Goal: Task Accomplishment & Management: Manage account settings

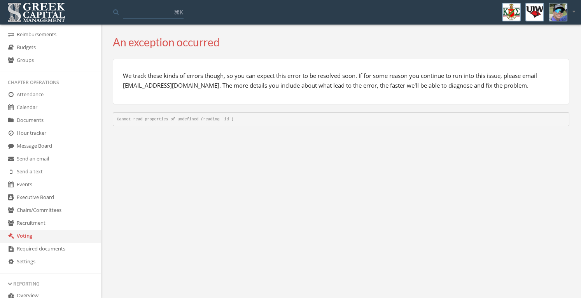
scroll to position [69, 0]
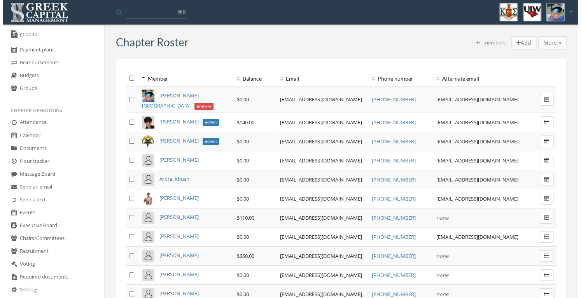
scroll to position [50, 0]
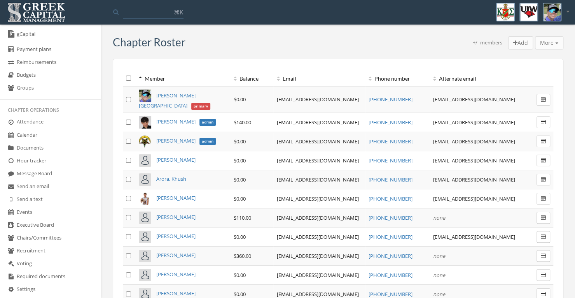
click at [35, 200] on link "Send a text" at bounding box center [50, 199] width 101 height 13
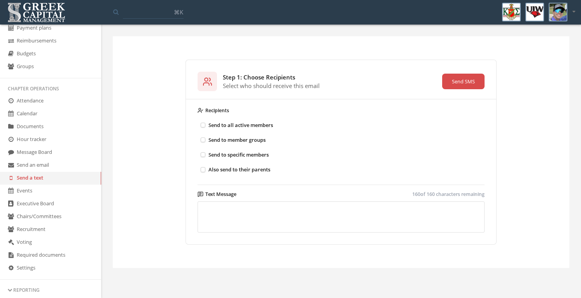
scroll to position [72, 0]
click at [48, 165] on link "Send an email" at bounding box center [50, 164] width 101 height 13
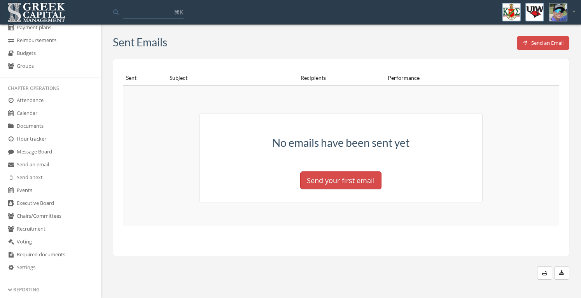
click at [58, 151] on link "Message Board" at bounding box center [50, 151] width 101 height 13
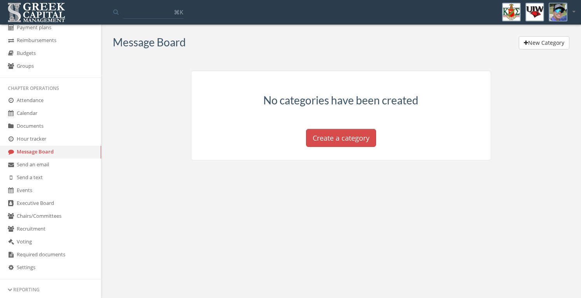
click at [44, 142] on link "Hour tracker" at bounding box center [50, 139] width 101 height 13
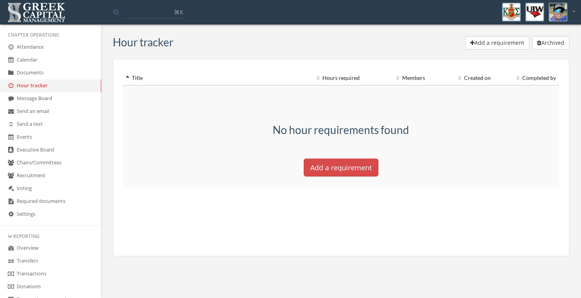
scroll to position [126, 0]
click at [40, 174] on link "Recruitment" at bounding box center [50, 175] width 101 height 13
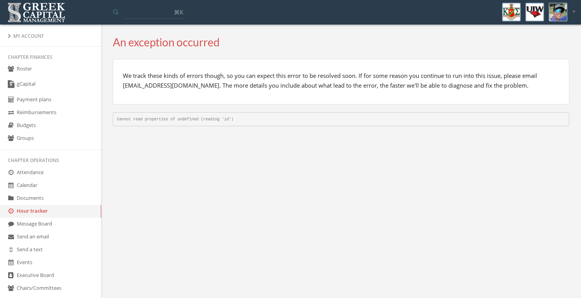
scroll to position [41, 0]
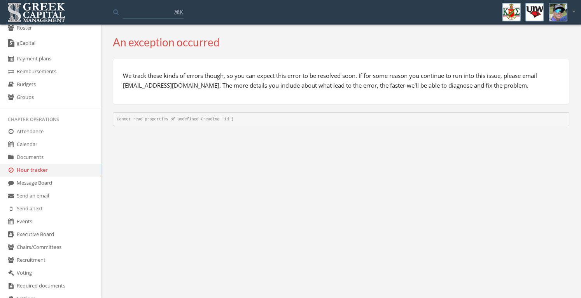
click at [25, 211] on link "Send a text" at bounding box center [50, 208] width 101 height 13
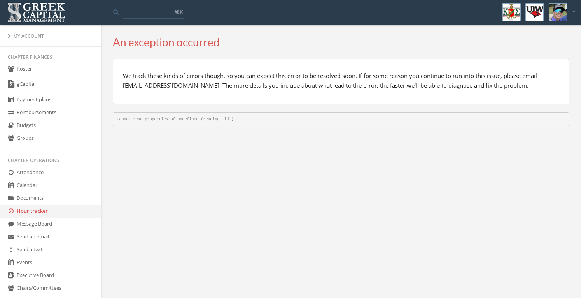
click at [20, 258] on link "Events" at bounding box center [50, 262] width 101 height 13
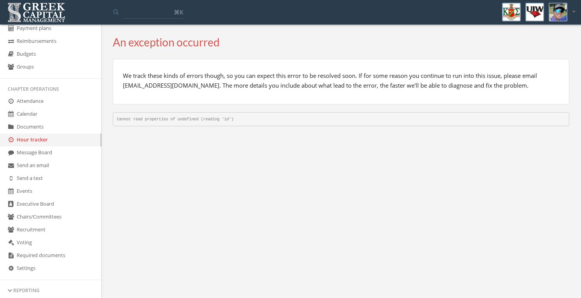
scroll to position [78, 0]
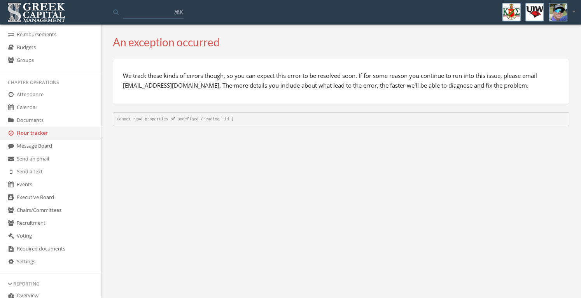
click at [30, 93] on link "Attendance" at bounding box center [50, 94] width 101 height 13
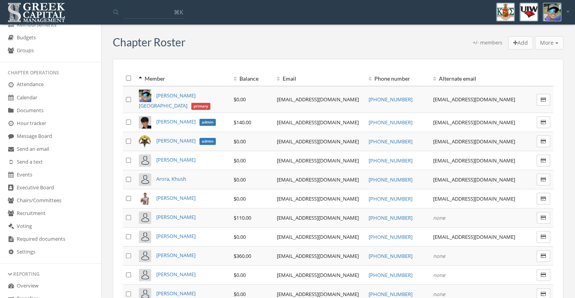
scroll to position [87, 0]
click at [35, 87] on link "Attendance" at bounding box center [50, 85] width 101 height 13
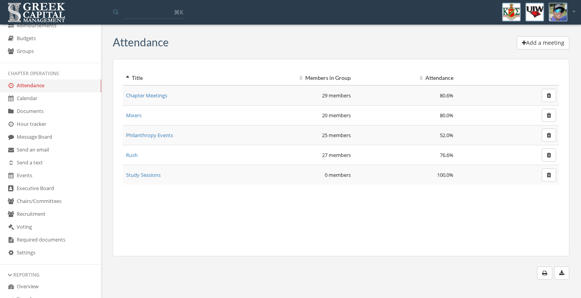
click at [146, 96] on link "Chapter Meetings" at bounding box center [146, 95] width 41 height 7
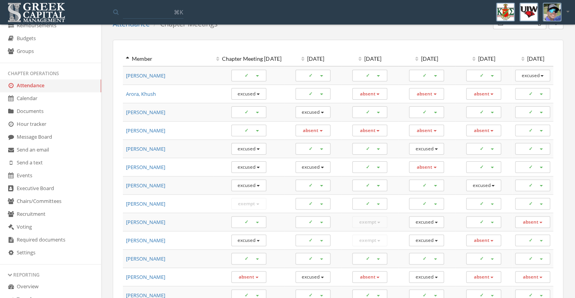
scroll to position [20, 0]
click at [362, 58] on th "[DATE]" at bounding box center [369, 59] width 57 height 14
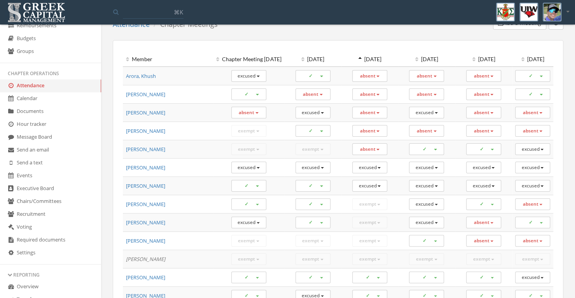
click at [362, 58] on th "[DATE]" at bounding box center [369, 59] width 57 height 14
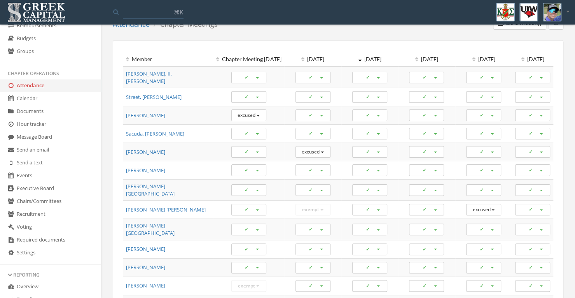
click at [362, 58] on th "[DATE]" at bounding box center [369, 59] width 57 height 14
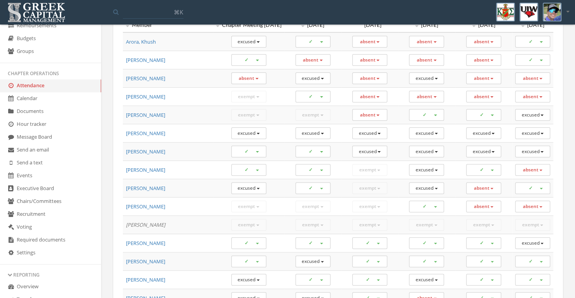
scroll to position [0, 0]
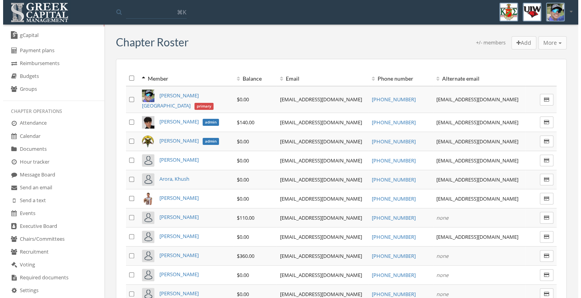
scroll to position [47, 0]
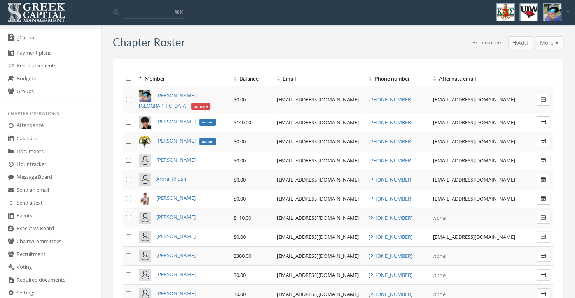
click at [21, 217] on link "Events" at bounding box center [50, 215] width 101 height 13
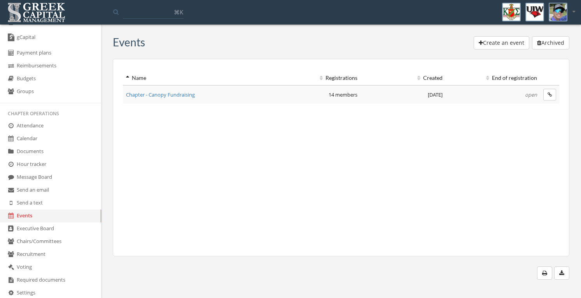
click at [32, 140] on link "Calendar" at bounding box center [50, 138] width 101 height 13
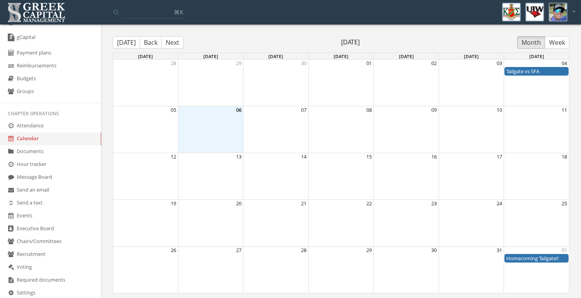
click at [170, 43] on button "Next" at bounding box center [172, 42] width 22 height 12
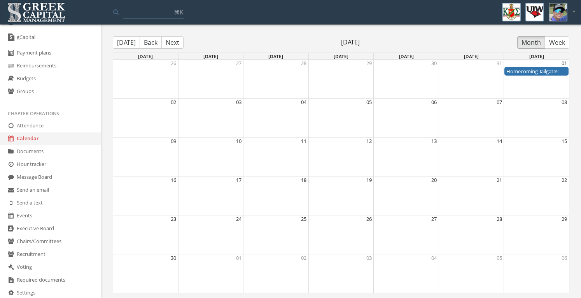
click at [154, 44] on button "Back" at bounding box center [151, 42] width 22 height 12
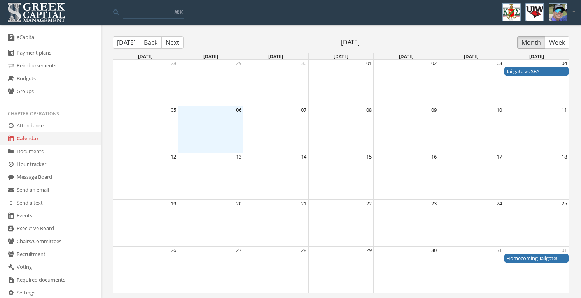
click at [154, 44] on button "Back" at bounding box center [151, 42] width 22 height 12
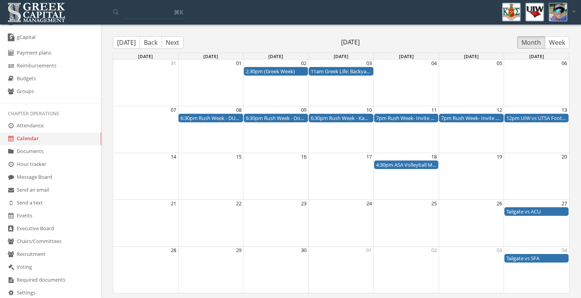
click at [154, 44] on button "Back" at bounding box center [151, 42] width 22 height 12
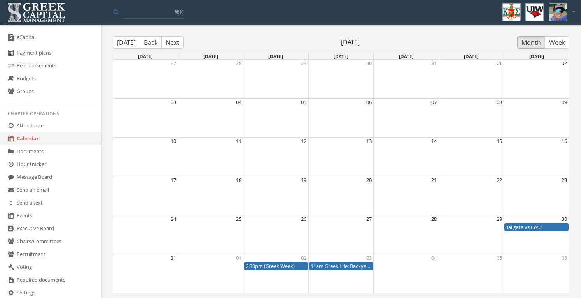
click at [169, 38] on button "Next" at bounding box center [172, 42] width 22 height 12
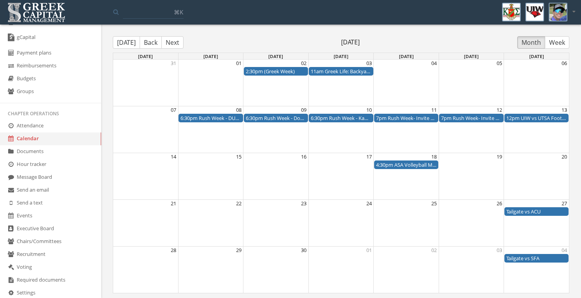
click at [171, 39] on button "Next" at bounding box center [172, 42] width 22 height 12
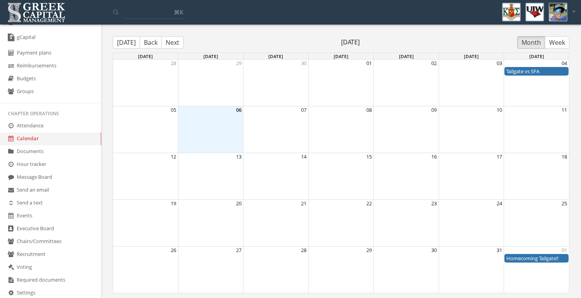
click at [171, 39] on button "Next" at bounding box center [172, 42] width 22 height 12
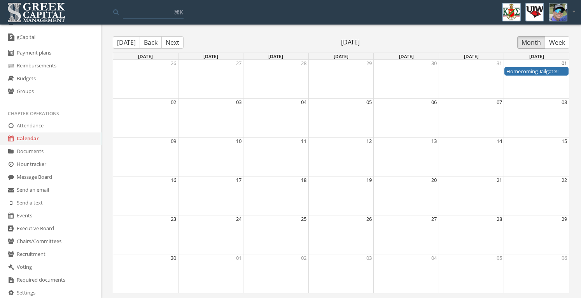
click at [142, 44] on button "Back" at bounding box center [151, 42] width 22 height 12
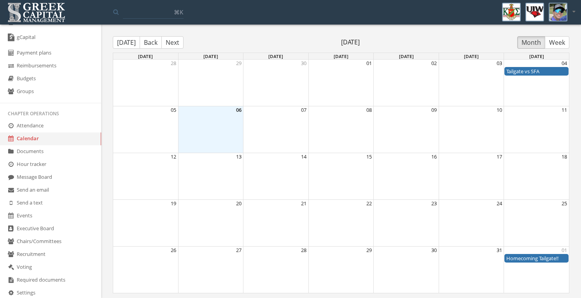
click at [170, 38] on button "Next" at bounding box center [172, 42] width 22 height 12
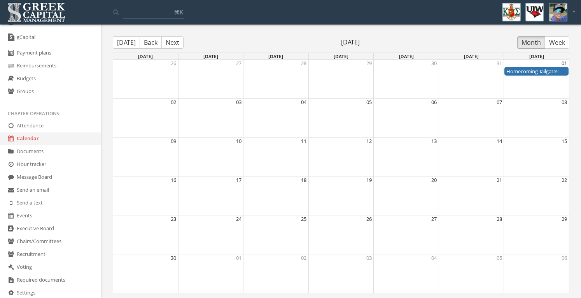
click at [149, 42] on button "Back" at bounding box center [151, 42] width 22 height 12
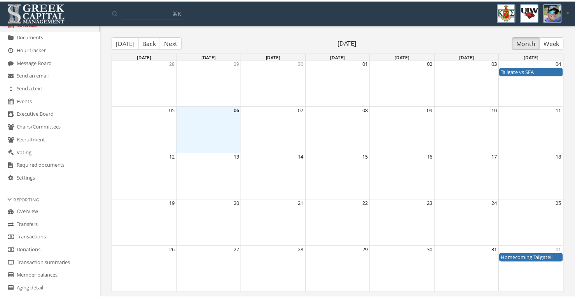
scroll to position [160, 0]
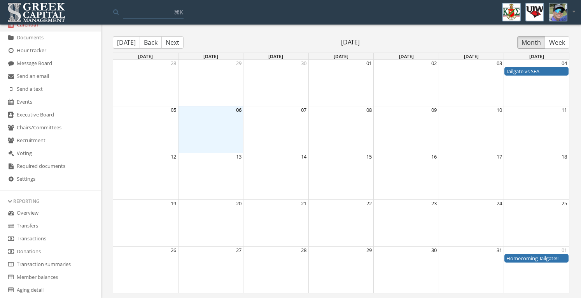
click at [26, 180] on link "Settings" at bounding box center [50, 179] width 101 height 13
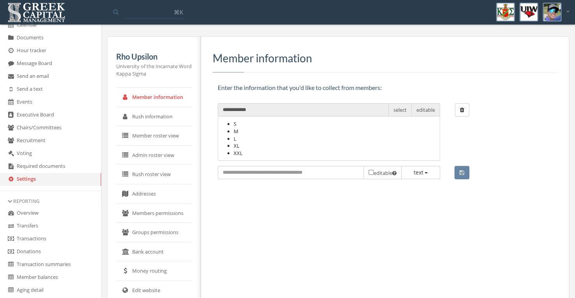
click at [146, 201] on link "Addresses" at bounding box center [153, 193] width 75 height 19
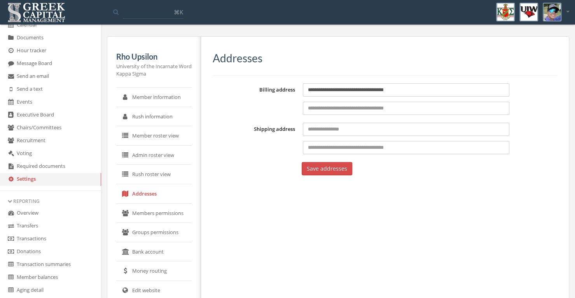
click at [151, 205] on link "Members permissions" at bounding box center [153, 212] width 75 height 19
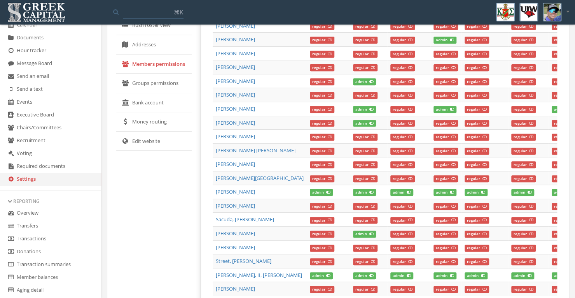
scroll to position [151, 0]
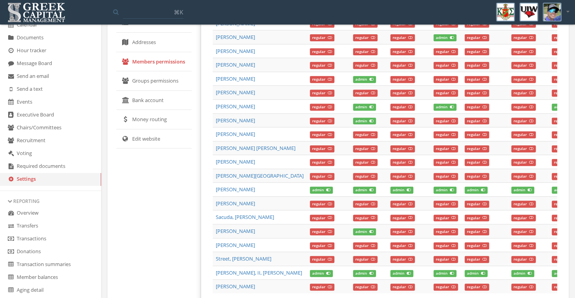
click at [434, 214] on span "regular" at bounding box center [446, 217] width 25 height 7
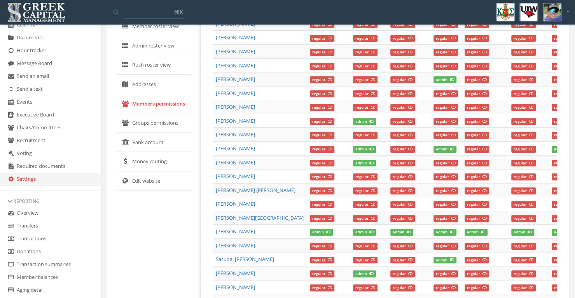
scroll to position [109, 0]
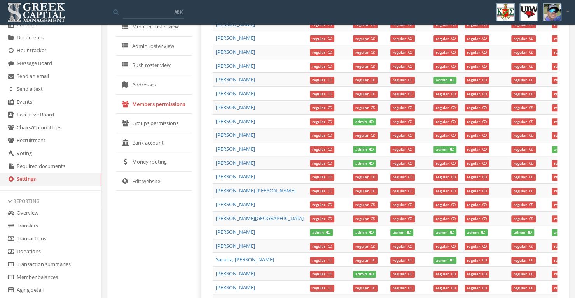
click at [42, 100] on link "Events" at bounding box center [50, 102] width 101 height 13
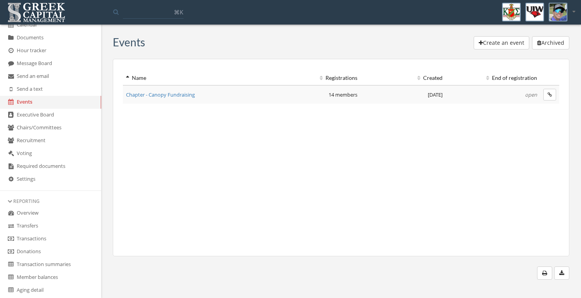
scroll to position [134, 0]
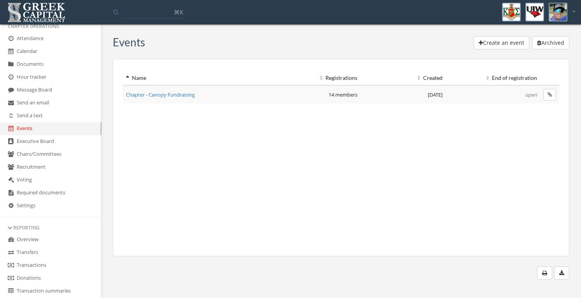
click at [28, 51] on link "Calendar" at bounding box center [50, 51] width 101 height 13
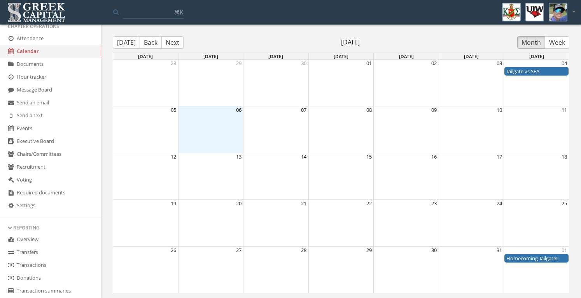
click at [166, 43] on button "Next" at bounding box center [172, 42] width 22 height 12
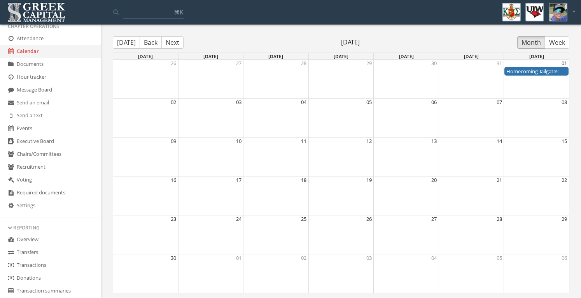
click at [152, 40] on button "Back" at bounding box center [151, 42] width 22 height 12
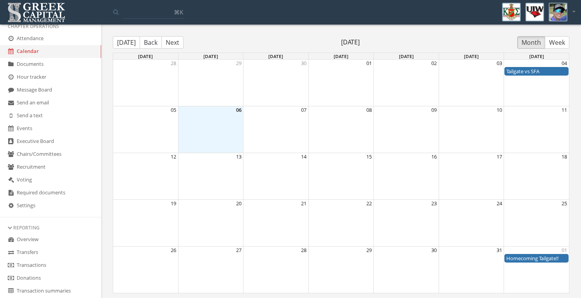
click at [168, 45] on button "Next" at bounding box center [172, 42] width 22 height 12
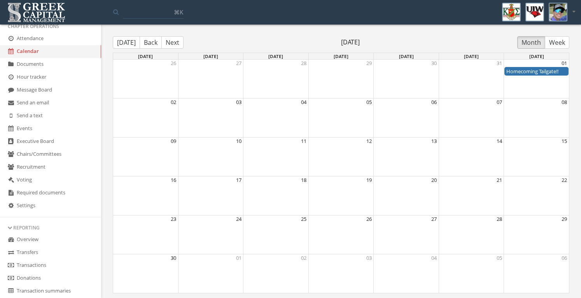
click at [147, 42] on button "Back" at bounding box center [151, 42] width 22 height 12
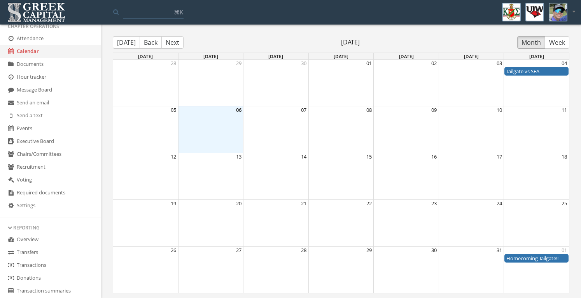
click at [342, 170] on div "Month View" at bounding box center [340, 176] width 65 height 46
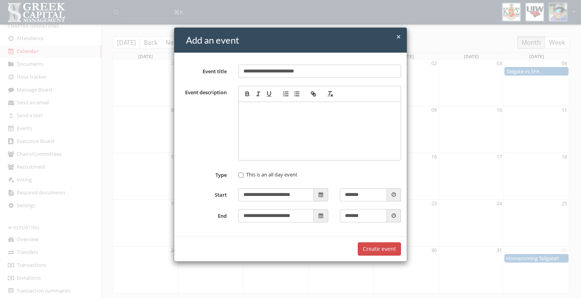
type input "**********"
click at [266, 133] on div at bounding box center [319, 131] width 155 height 51
click at [309, 132] on div at bounding box center [319, 131] width 155 height 51
click at [396, 193] on icon at bounding box center [394, 194] width 4 height 5
click at [369, 193] on input "*******" at bounding box center [363, 194] width 47 height 13
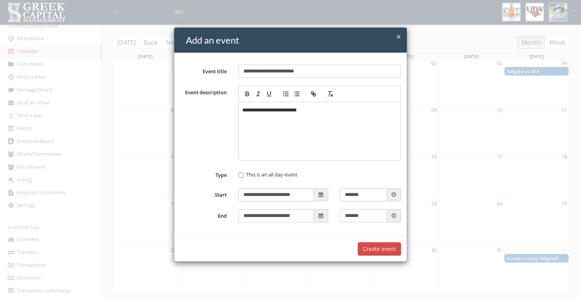
click at [346, 193] on input "*******" at bounding box center [363, 194] width 47 height 13
type input "*******"
click at [367, 247] on button "Create event" at bounding box center [379, 248] width 43 height 13
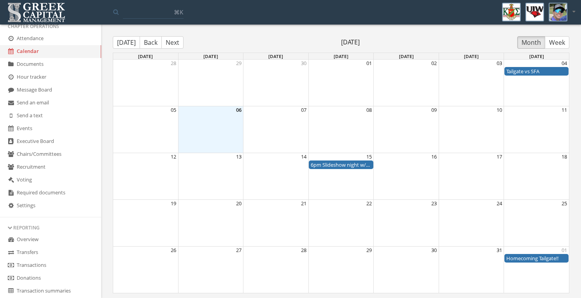
click at [175, 41] on button "Next" at bounding box center [172, 42] width 22 height 12
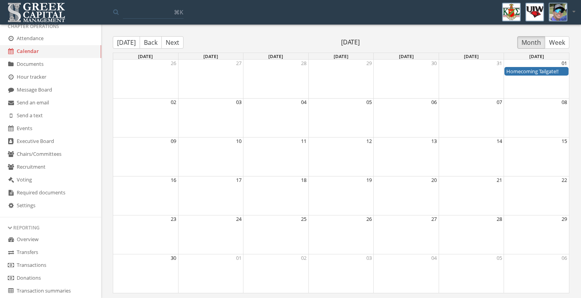
click at [147, 40] on button "Back" at bounding box center [151, 42] width 22 height 12
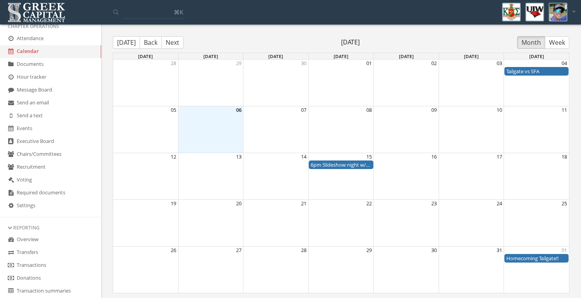
click at [463, 123] on div "Month View" at bounding box center [471, 129] width 65 height 46
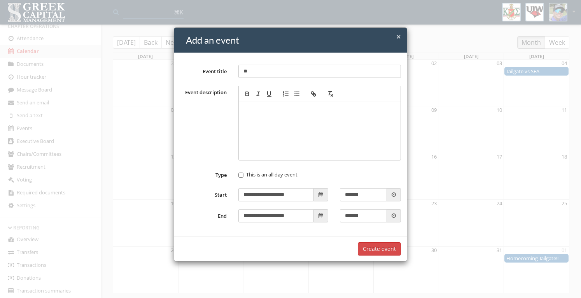
type input "*"
type input "**********"
click at [267, 126] on div at bounding box center [319, 131] width 155 height 51
click at [352, 193] on input "*******" at bounding box center [363, 194] width 47 height 13
type input "*******"
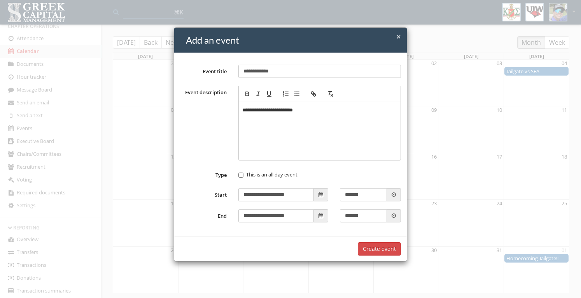
type input "**********"
type input "******"
type input "**********"
type input "*******"
click at [378, 249] on button "Create event" at bounding box center [379, 248] width 43 height 13
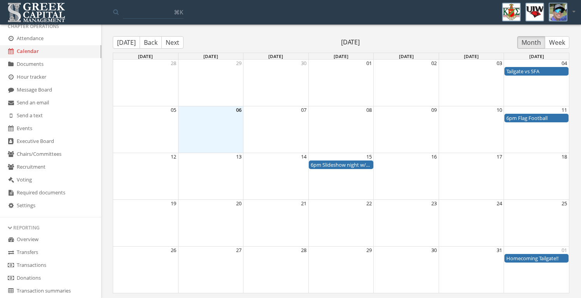
click at [532, 224] on div "Month View" at bounding box center [536, 223] width 65 height 46
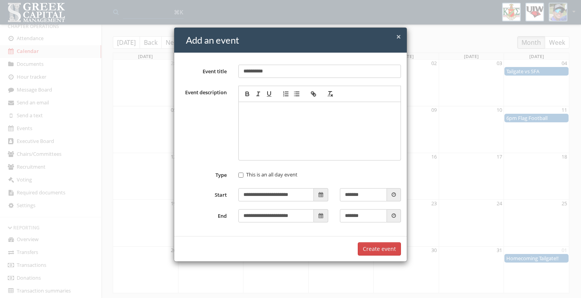
type input "**********"
click at [260, 171] on label "This is an all day event" at bounding box center [267, 175] width 59 height 8
click at [387, 247] on button "Create event" at bounding box center [379, 248] width 43 height 13
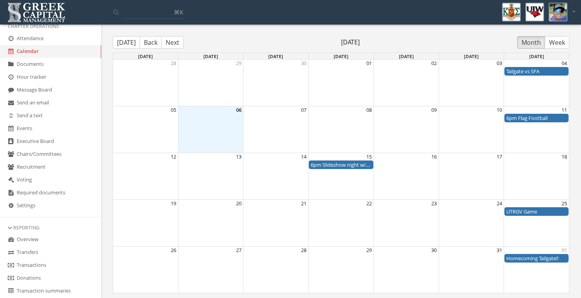
click at [168, 43] on button "Next" at bounding box center [172, 42] width 22 height 12
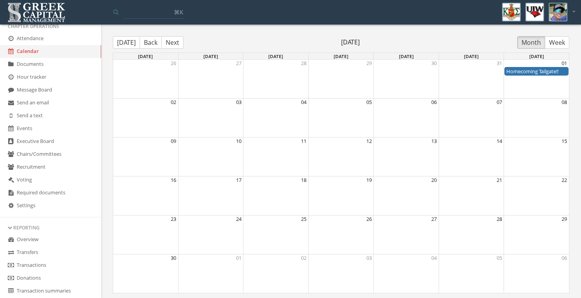
click at [156, 48] on button "Back" at bounding box center [151, 42] width 22 height 12
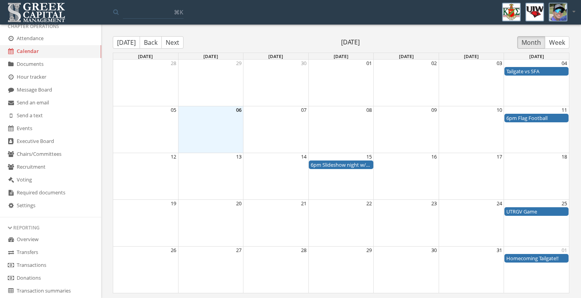
click at [403, 214] on div "Month View" at bounding box center [308, 211] width 391 height 9
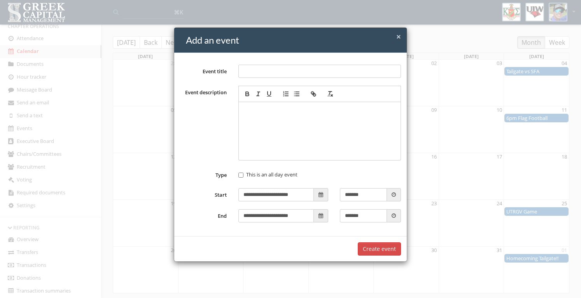
click at [296, 70] on input "Event title" at bounding box center [319, 71] width 163 height 13
type input "**********"
click at [258, 177] on label "This is an all day event" at bounding box center [267, 175] width 59 height 8
click at [316, 130] on div at bounding box center [319, 131] width 155 height 51
click at [383, 248] on button "Create event" at bounding box center [379, 248] width 43 height 13
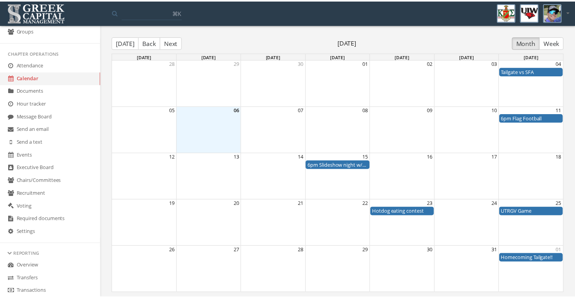
scroll to position [112, 0]
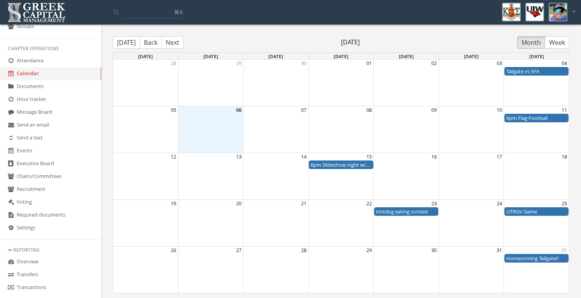
click at [23, 199] on link "Voting" at bounding box center [50, 202] width 101 height 13
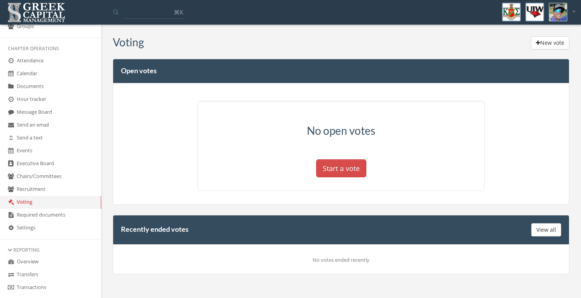
click at [550, 229] on button "View all" at bounding box center [546, 229] width 30 height 13
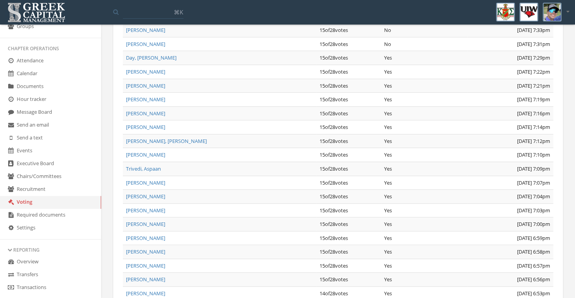
scroll to position [251, 0]
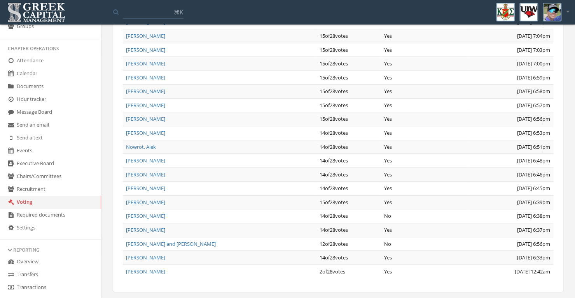
click at [153, 240] on link "Rachel and Mari" at bounding box center [171, 243] width 90 height 7
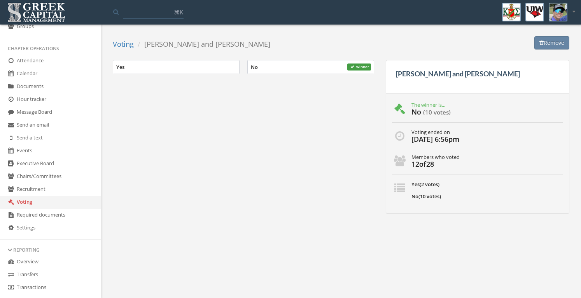
click at [43, 201] on link "Voting" at bounding box center [50, 202] width 101 height 13
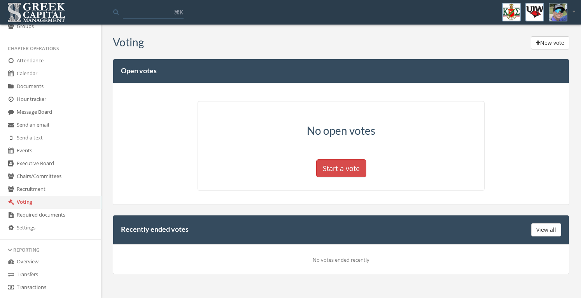
click at [362, 49] on div "New vote" at bounding box center [356, 43] width 425 height 15
click at [534, 234] on button "View all" at bounding box center [546, 229] width 30 height 13
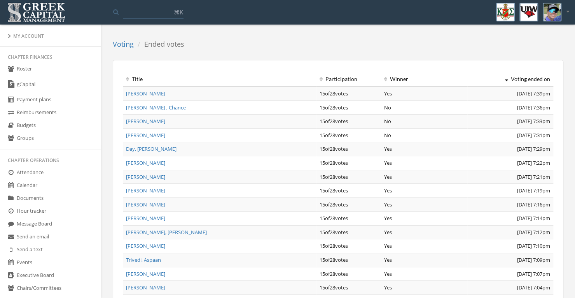
click at [36, 70] on link "Roster" at bounding box center [50, 69] width 101 height 13
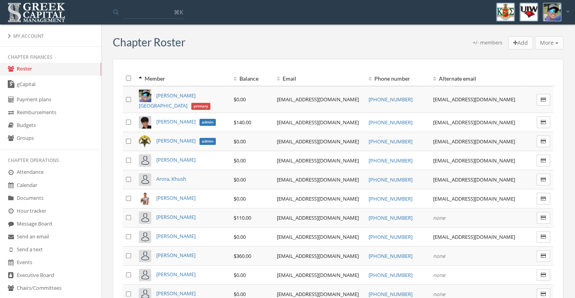
click at [238, 80] on th "Balance" at bounding box center [252, 78] width 43 height 15
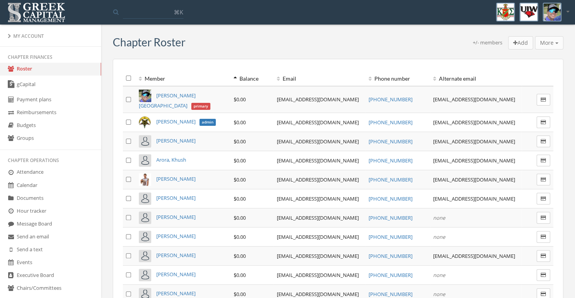
click at [459, 82] on th "Alternate email" at bounding box center [476, 78] width 92 height 15
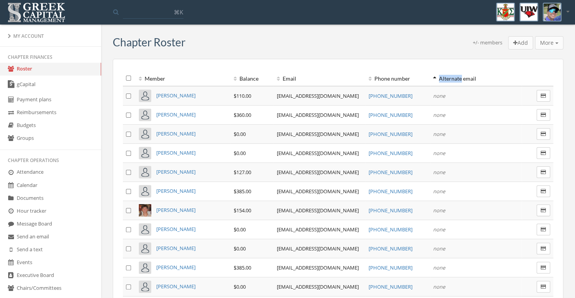
click at [459, 82] on th "Alternate email" at bounding box center [476, 78] width 92 height 15
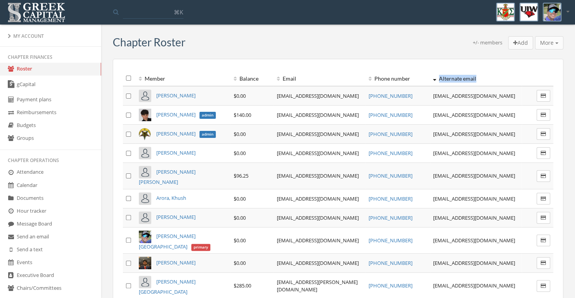
click at [459, 82] on th "Alternate email" at bounding box center [476, 78] width 92 height 15
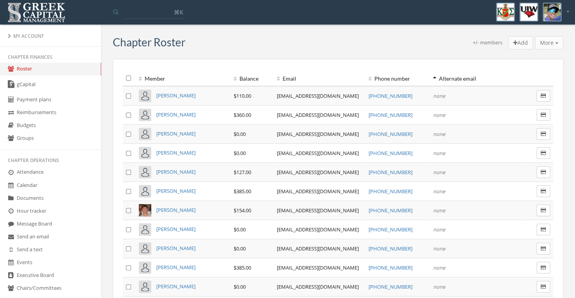
click at [450, 74] on th "Alternate email" at bounding box center [476, 78] width 92 height 15
